Goal: Information Seeking & Learning: Learn about a topic

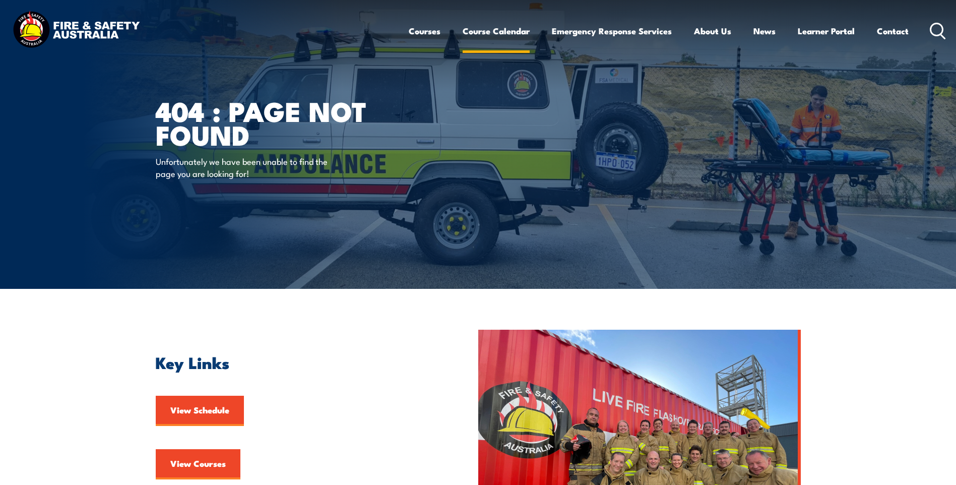
click at [486, 27] on link "Course Calendar" at bounding box center [496, 31] width 67 height 27
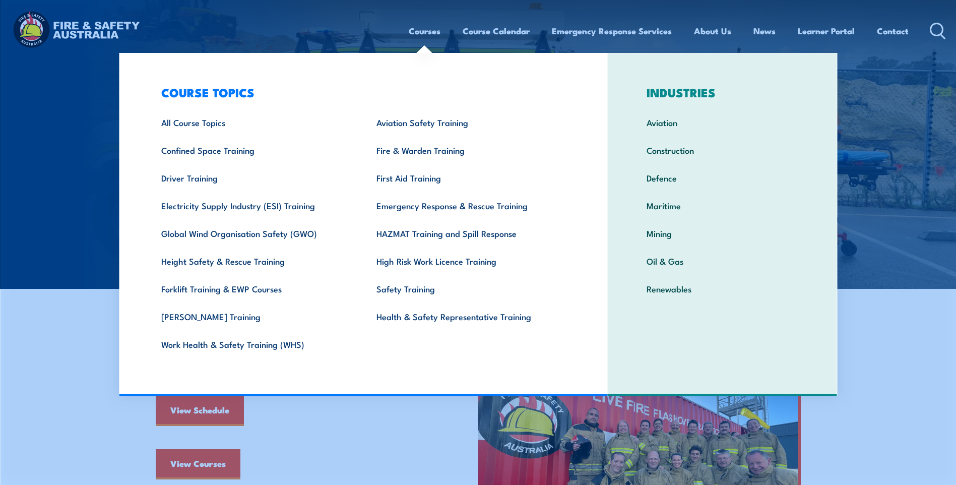
click at [422, 27] on link "Courses" at bounding box center [425, 31] width 32 height 27
click at [417, 30] on link "Courses" at bounding box center [425, 31] width 32 height 27
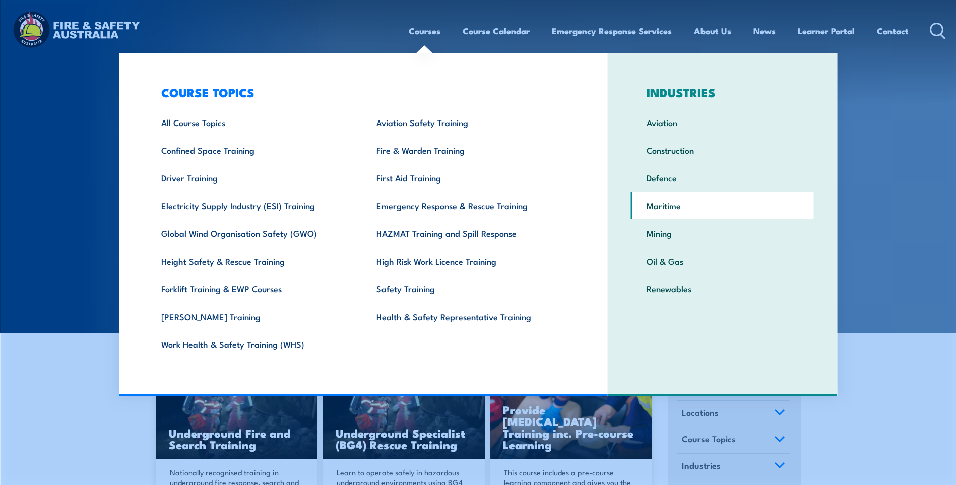
click at [667, 206] on link "Maritime" at bounding box center [722, 205] width 183 height 28
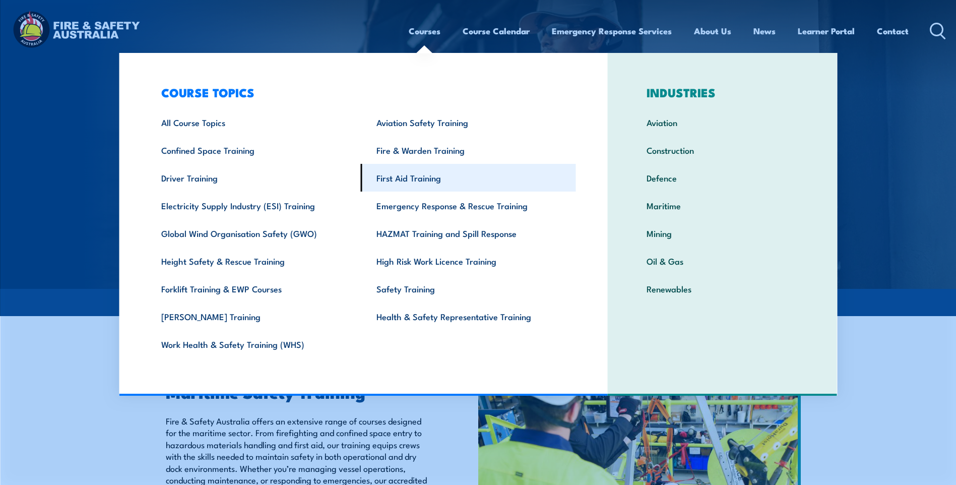
click at [411, 177] on link "First Aid Training" at bounding box center [468, 178] width 215 height 28
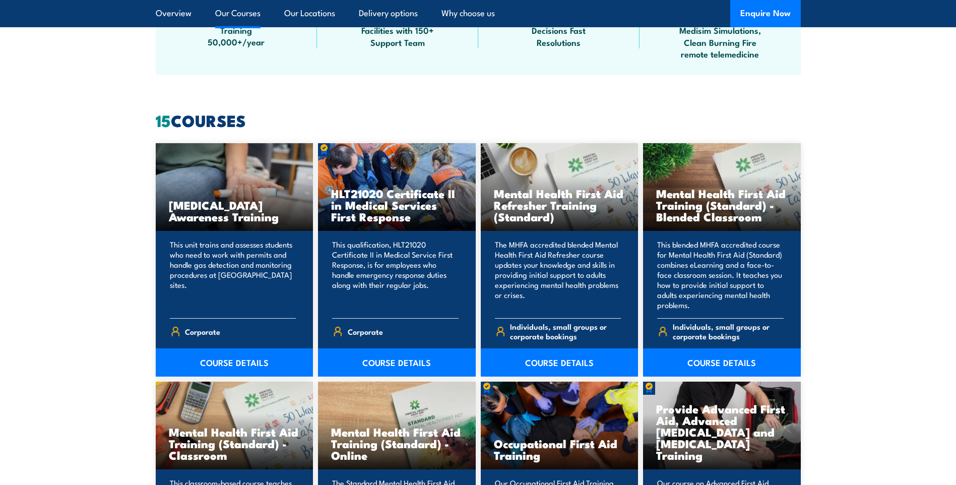
scroll to position [706, 0]
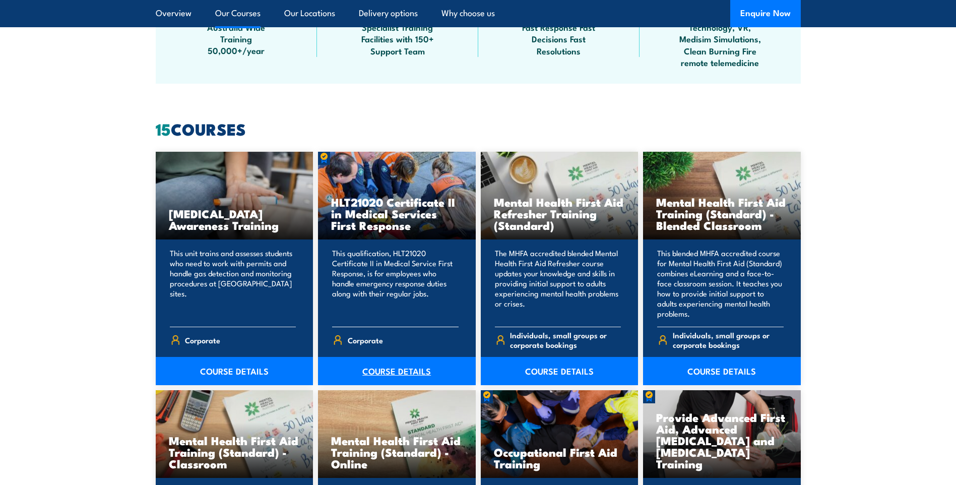
click at [395, 368] on link "COURSE DETAILS" at bounding box center [397, 371] width 158 height 28
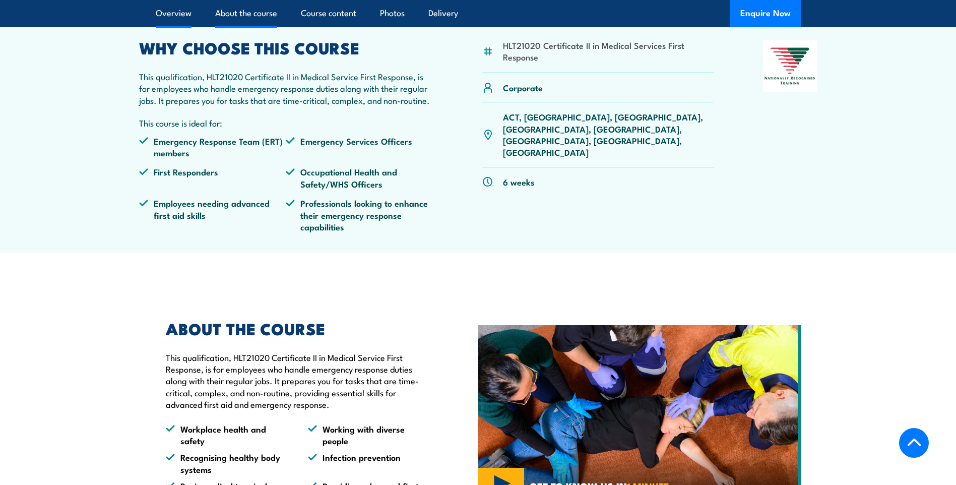
scroll to position [353, 0]
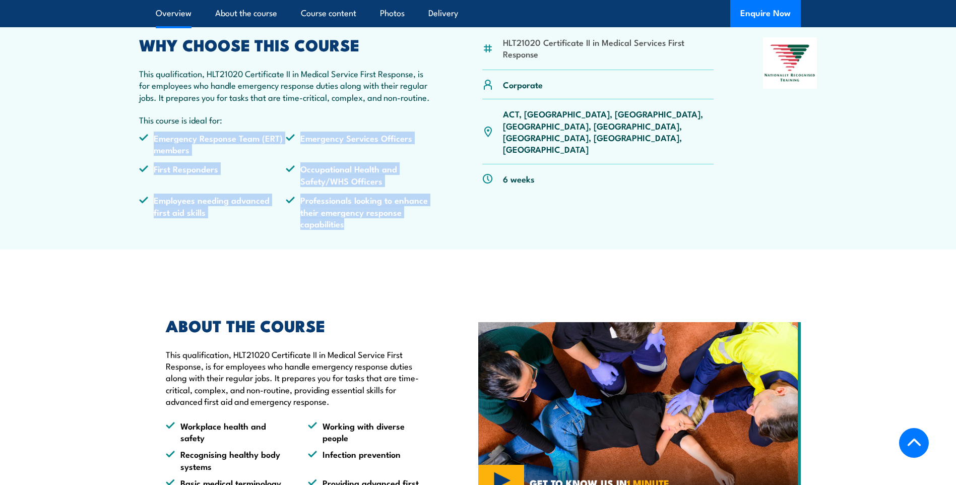
drag, startPoint x: 154, startPoint y: 160, endPoint x: 386, endPoint y: 255, distance: 250.0
click at [386, 237] on ul "Emergency Response Team (ERT) members Emergency Services Officers First Respond…" at bounding box center [286, 184] width 294 height 105
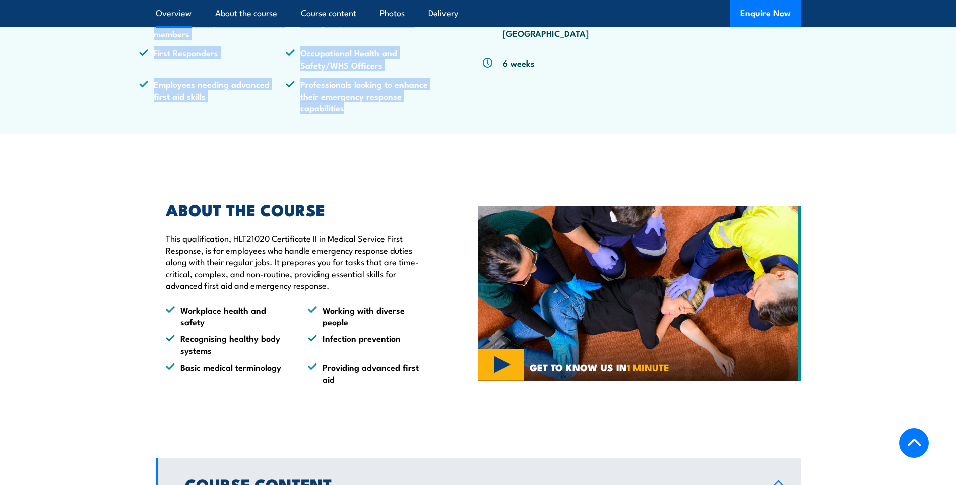
scroll to position [504, 0]
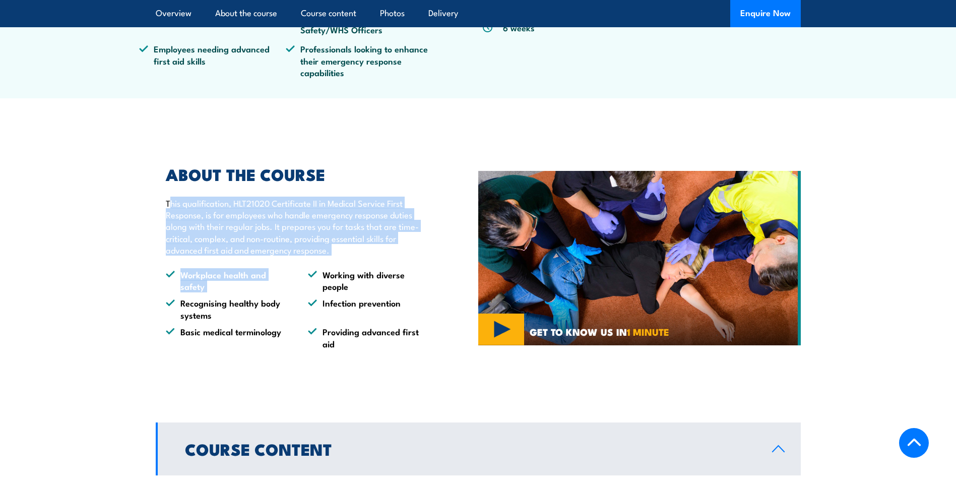
drag, startPoint x: 171, startPoint y: 225, endPoint x: 314, endPoint y: 295, distance: 159.6
click at [314, 295] on div "ABOUT THE COURSE This qualification, HLT21020 Certificate II in Medical Service…" at bounding box center [294, 258] width 276 height 182
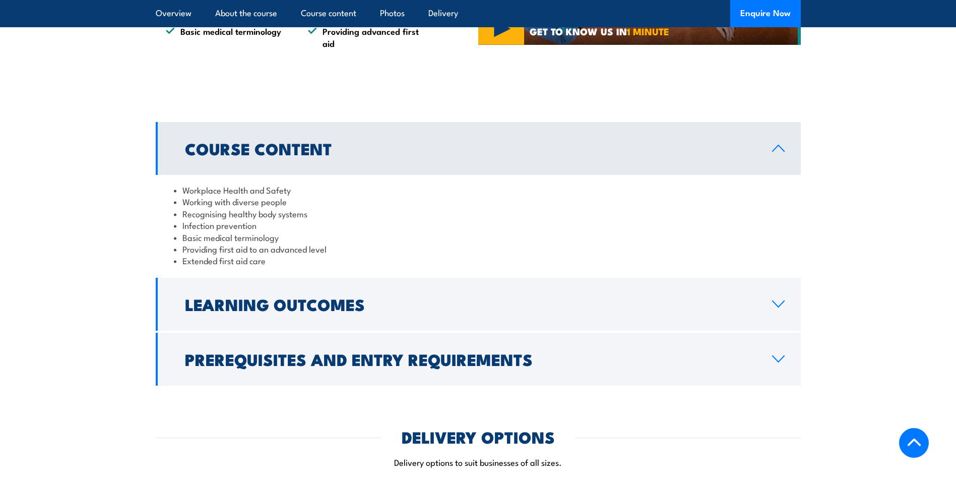
scroll to position [806, 0]
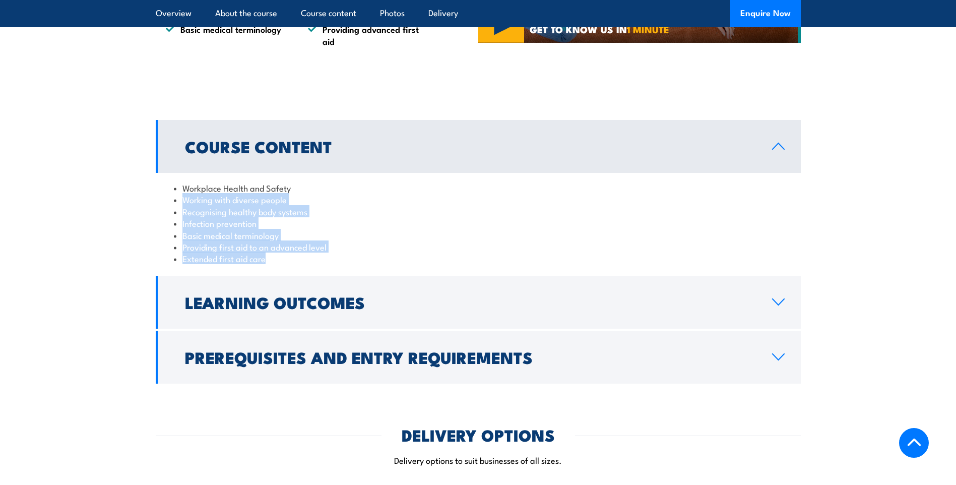
drag, startPoint x: 180, startPoint y: 224, endPoint x: 343, endPoint y: 278, distance: 170.8
click at [343, 265] on ul "Workplace Health and Safety Working with diverse people Recognising healthy bod…" at bounding box center [478, 223] width 609 height 83
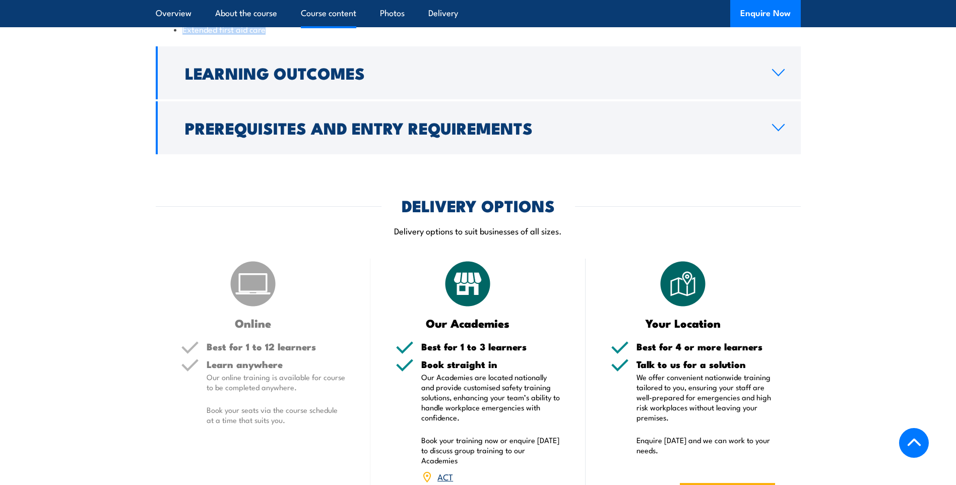
scroll to position [1058, 0]
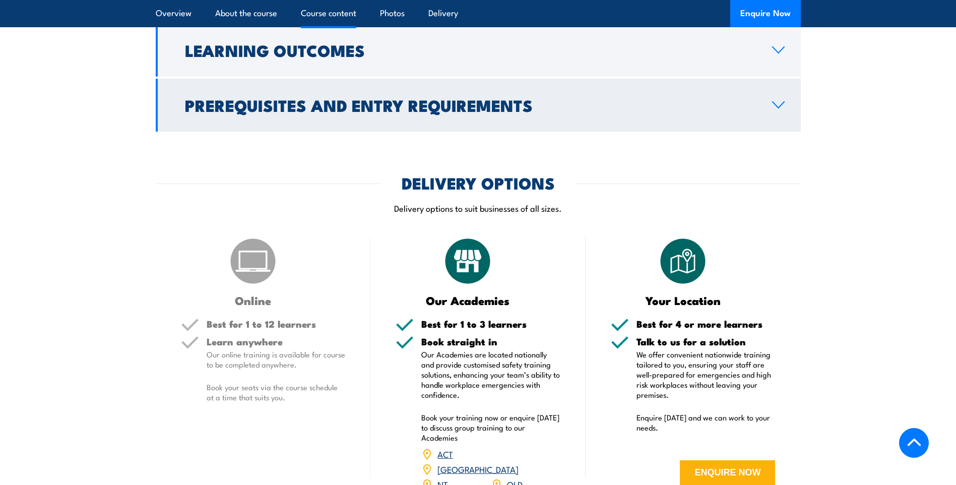
click at [776, 108] on icon at bounding box center [779, 105] width 12 height 6
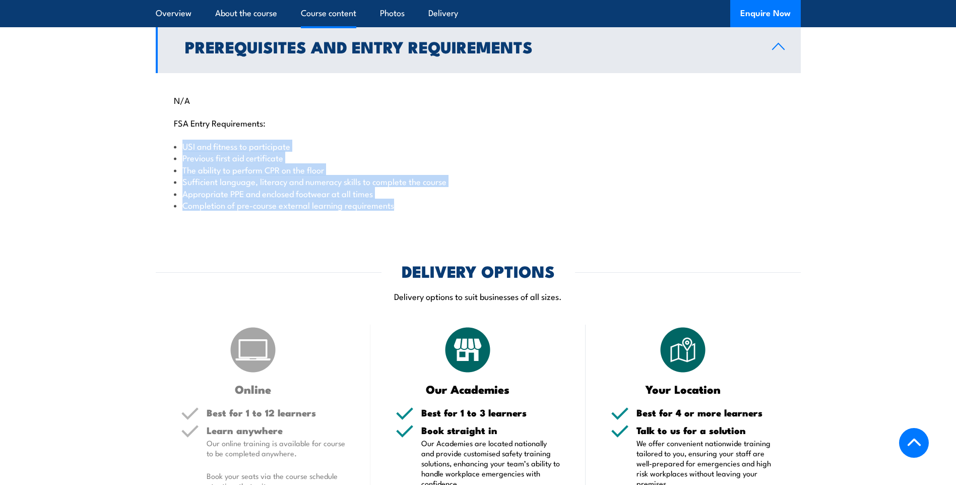
drag, startPoint x: 181, startPoint y: 168, endPoint x: 433, endPoint y: 235, distance: 260.9
click at [433, 220] on div "N/A FSA Entry Requirements: USI and fitness to participate Previous first aid c…" at bounding box center [478, 146] width 645 height 147
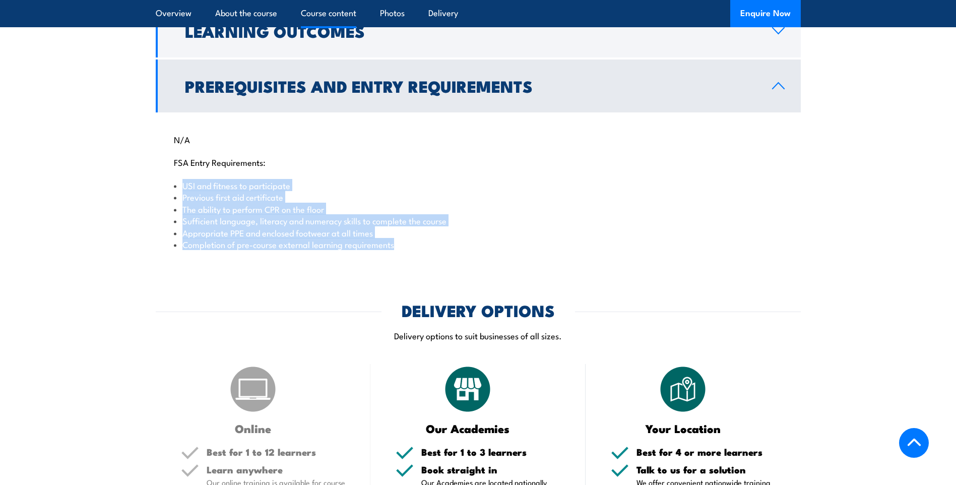
scroll to position [865, 0]
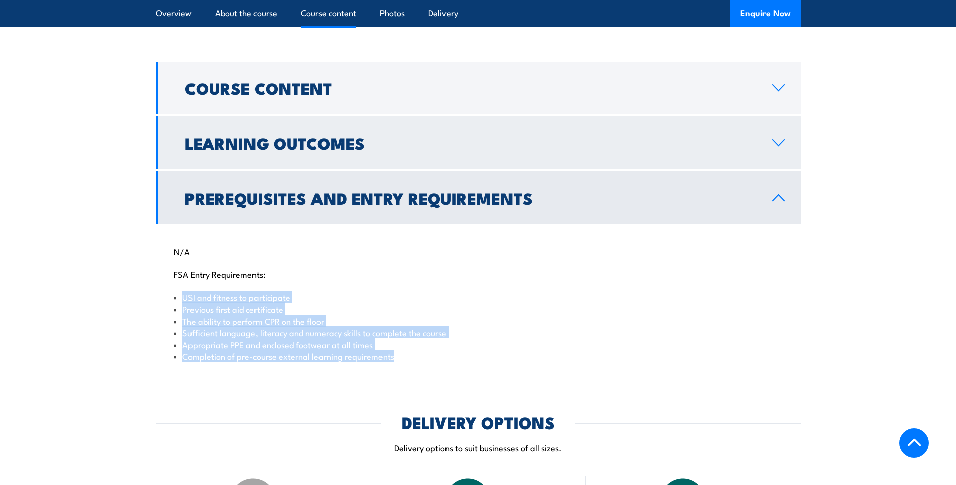
click at [781, 147] on icon at bounding box center [779, 143] width 14 height 8
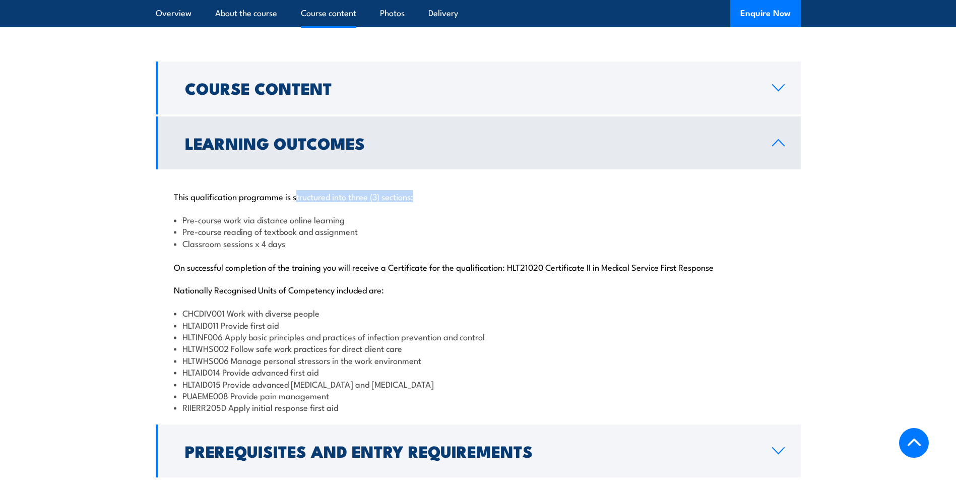
drag, startPoint x: 297, startPoint y: 219, endPoint x: 435, endPoint y: 223, distance: 137.6
click at [436, 201] on p "This qualification programme is structured into three (3) sections:" at bounding box center [478, 196] width 609 height 10
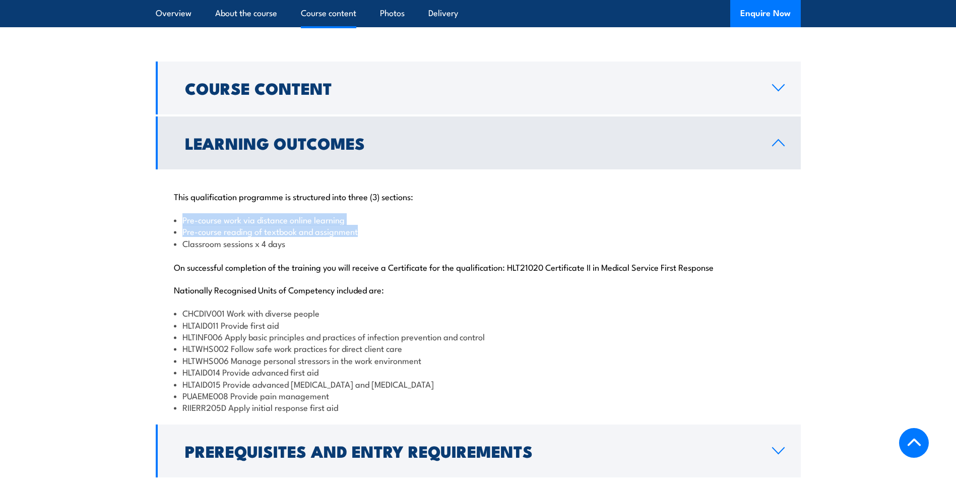
drag, startPoint x: 210, startPoint y: 244, endPoint x: 393, endPoint y: 252, distance: 183.1
click at [393, 249] on ul "Pre-course work via distance online learning Pre-course reading of textbook and…" at bounding box center [478, 231] width 609 height 35
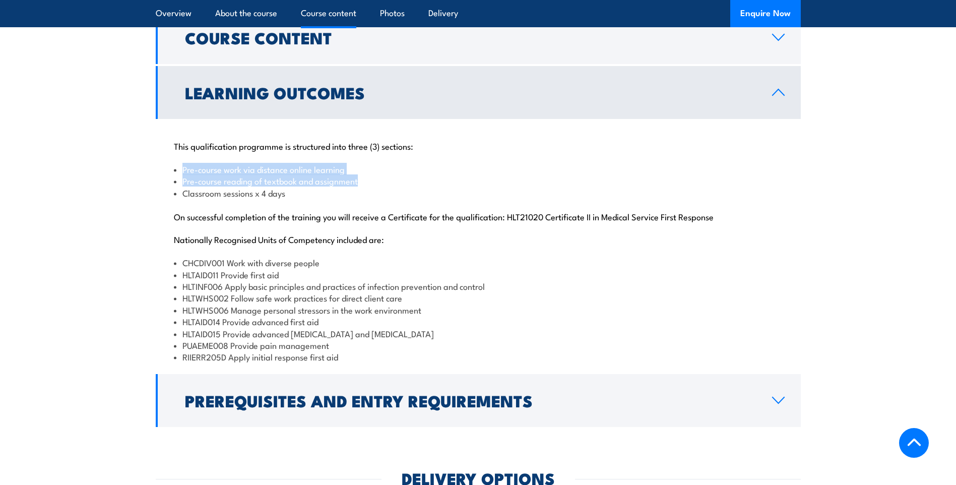
scroll to position [966, 0]
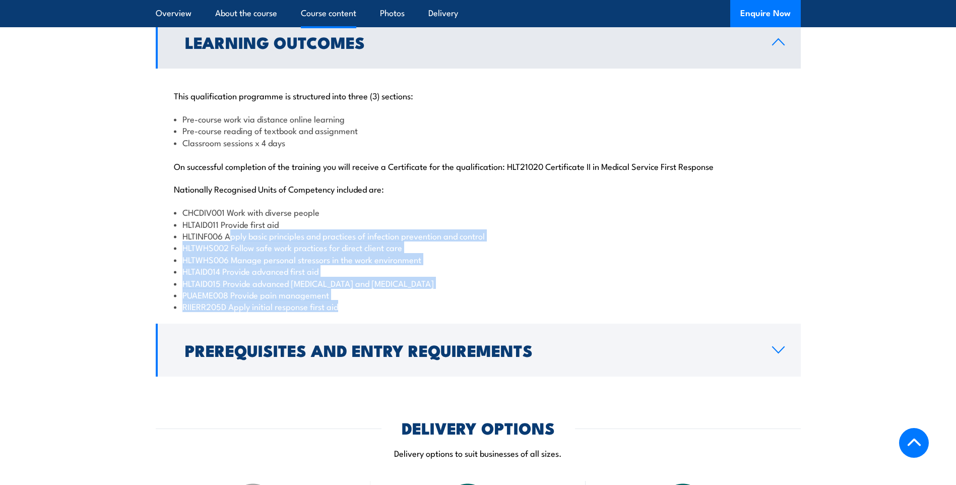
drag, startPoint x: 267, startPoint y: 261, endPoint x: 353, endPoint y: 330, distance: 110.7
click at [353, 312] on ul "CHCDIV001 Work with diverse people HLTAID011 Provide first aid HLTINF006 Apply …" at bounding box center [478, 259] width 609 height 106
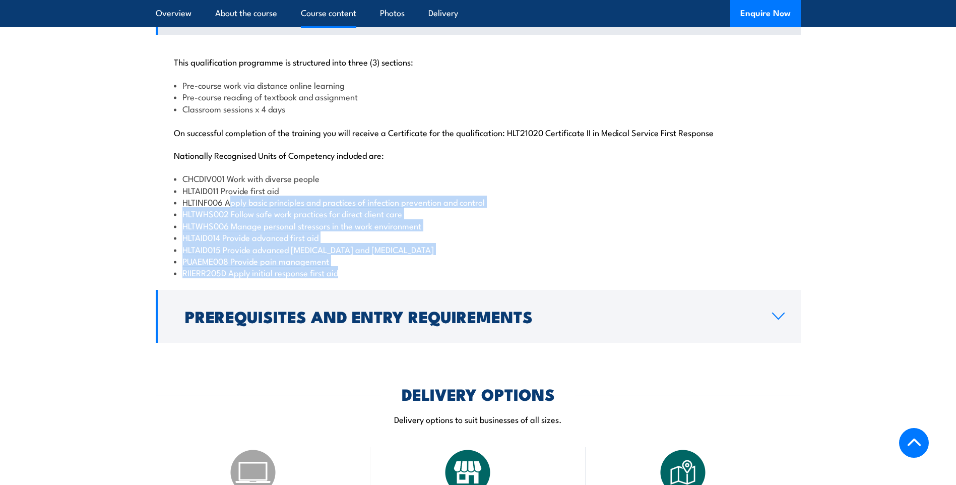
scroll to position [1016, 0]
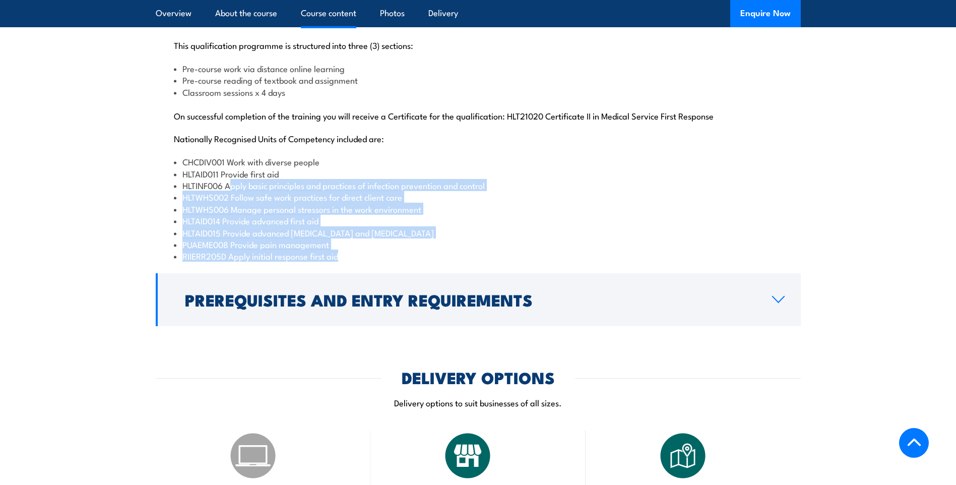
click at [349, 271] on div "This qualification programme is structured into three (3) sections: Pre-course …" at bounding box center [478, 144] width 645 height 253
click at [344, 262] on li "RIIERR205D Apply initial response first aid" at bounding box center [478, 256] width 609 height 12
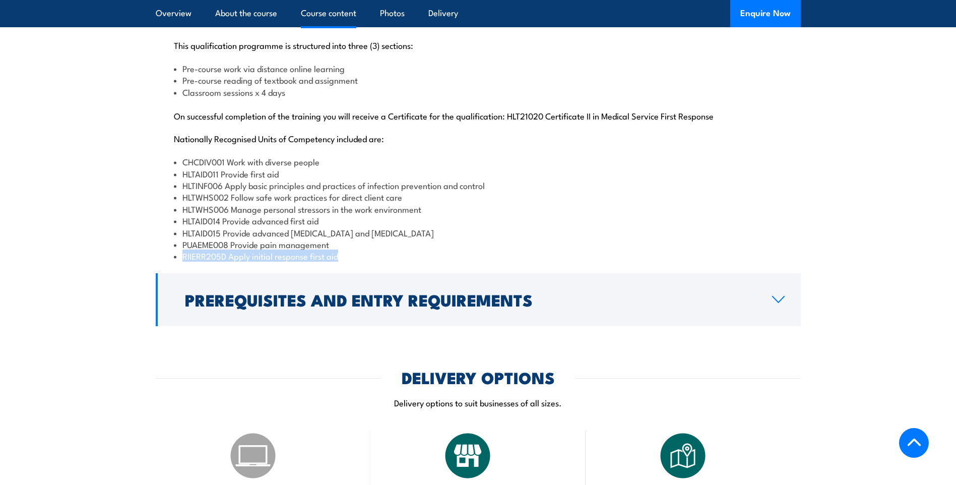
drag, startPoint x: 182, startPoint y: 277, endPoint x: 350, endPoint y: 284, distance: 167.9
click at [350, 262] on li "RIIERR205D Apply initial response first aid" at bounding box center [478, 256] width 609 height 12
copy li "RIIERR205D Apply initial response first aid"
drag, startPoint x: 181, startPoint y: 267, endPoint x: 341, endPoint y: 268, distance: 159.8
click at [341, 250] on li "PUAEME008 Provide pain management" at bounding box center [478, 244] width 609 height 12
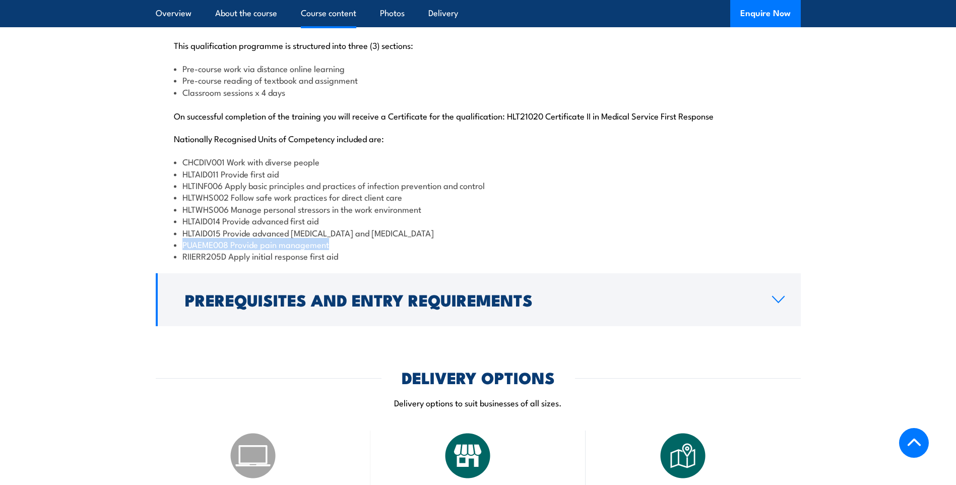
copy li "PUAEME008 Provide pain management"
